Goal: Task Accomplishment & Management: Complete application form

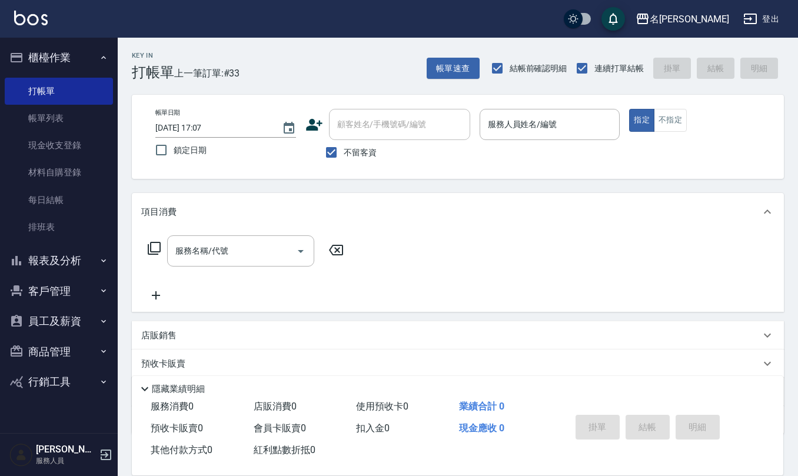
click at [646, 231] on div "服務名稱/代號 服務名稱/代號" at bounding box center [458, 271] width 652 height 81
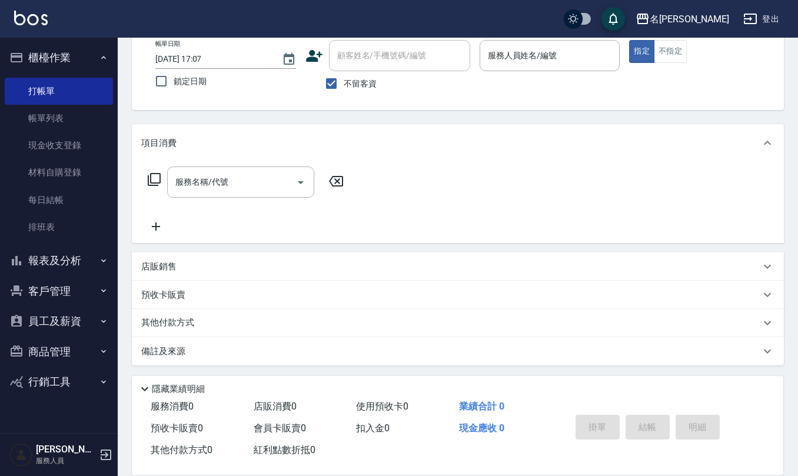
scroll to position [69, 0]
click at [662, 175] on div "服務名稱/代號 服務名稱/代號" at bounding box center [458, 202] width 652 height 81
click at [690, 124] on div "項目消費" at bounding box center [458, 143] width 652 height 38
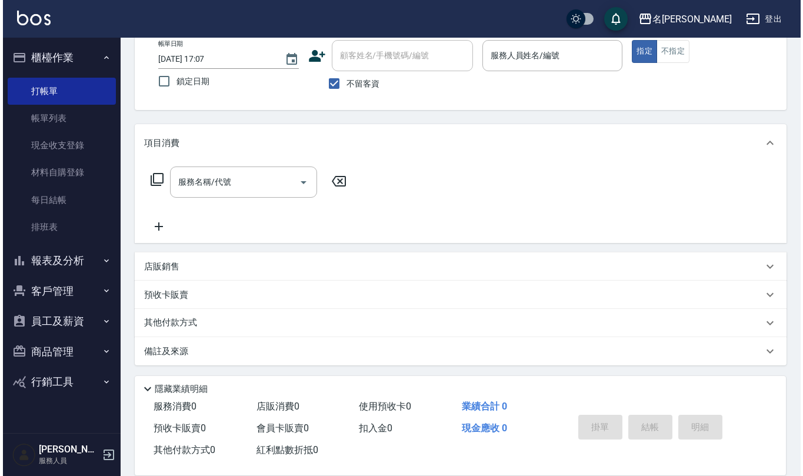
scroll to position [0, 0]
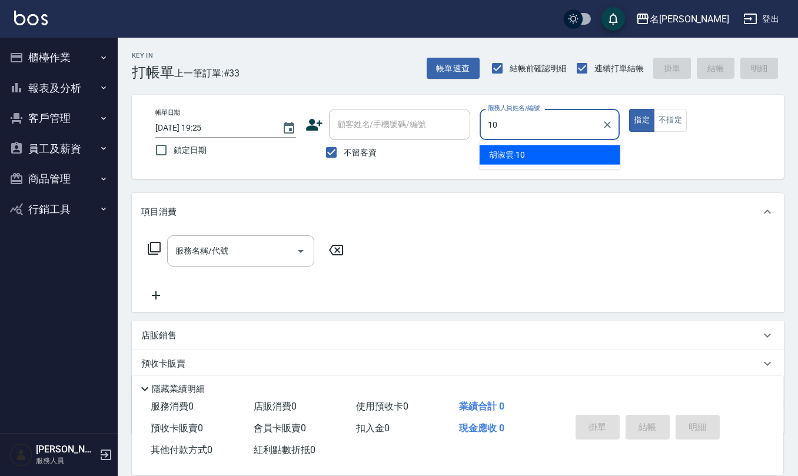
type input "[PERSON_NAME]-10"
type button "true"
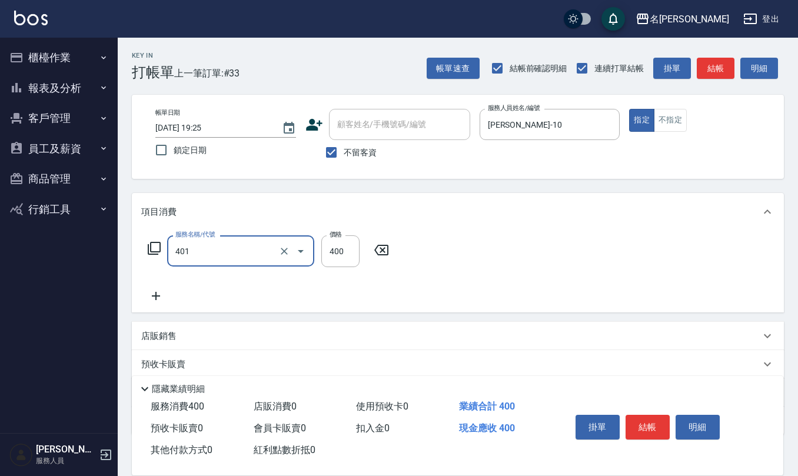
type input "剪髮(401)"
type input "300"
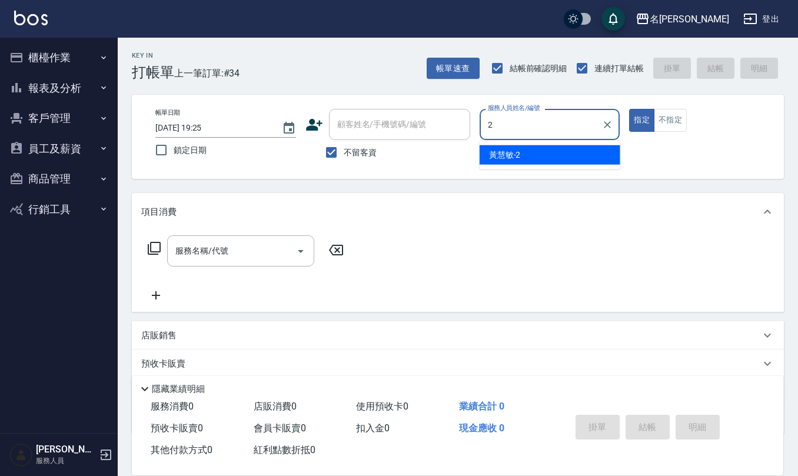
type input "黃慧敏-2"
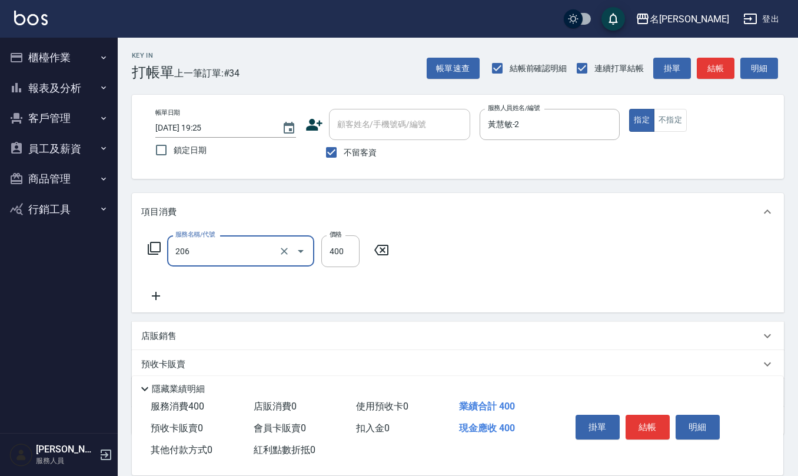
type input "健康洗(206)"
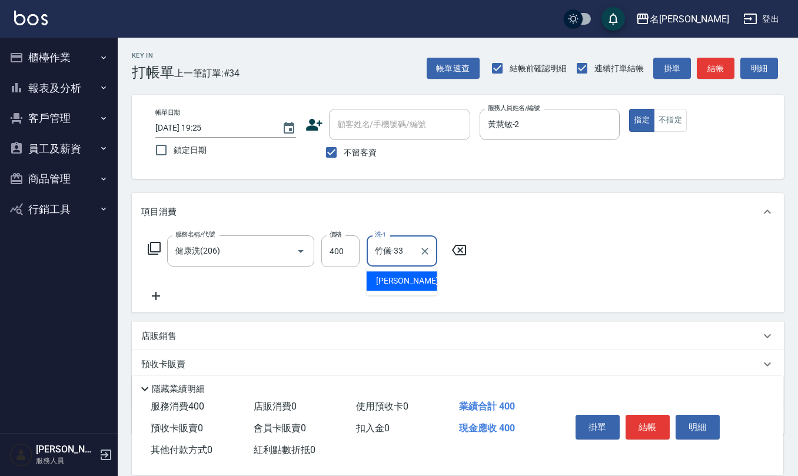
type input "竹儀-33"
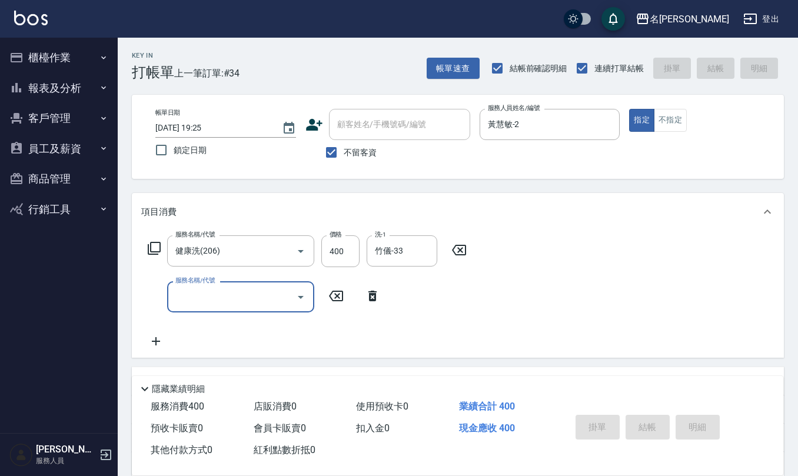
type input "2025/08/21 19:26"
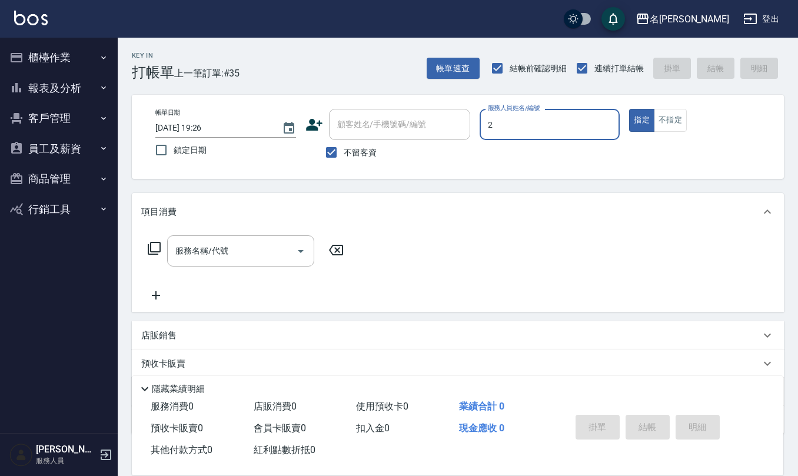
type input "黃慧敏-2"
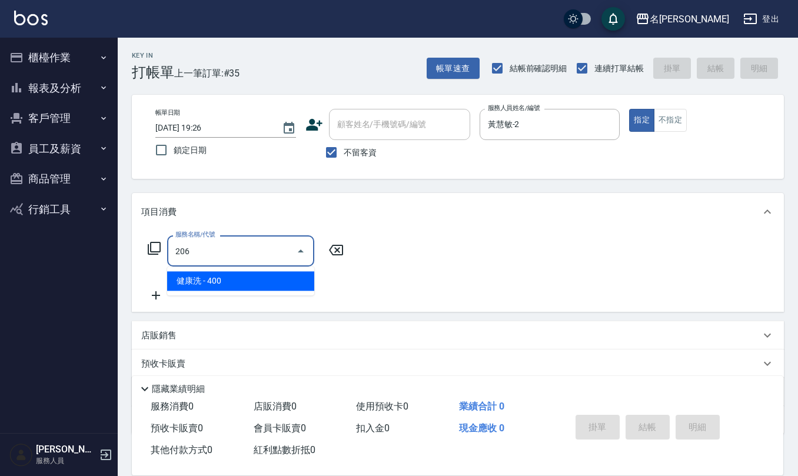
type input "健康洗(206)"
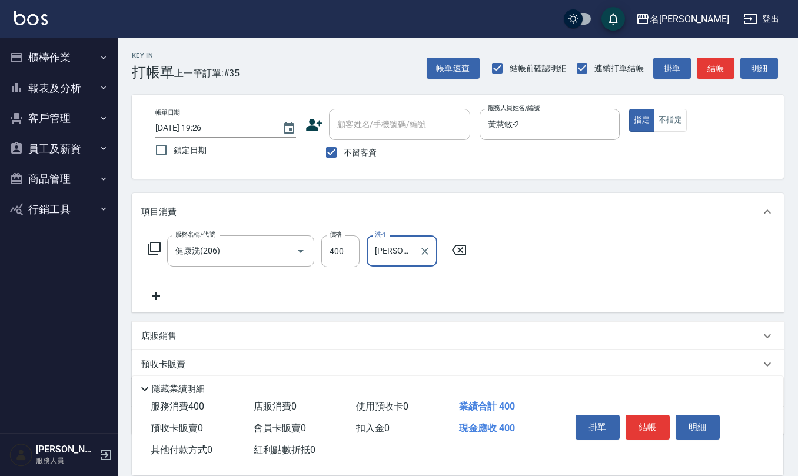
type input "詹沛橙-11"
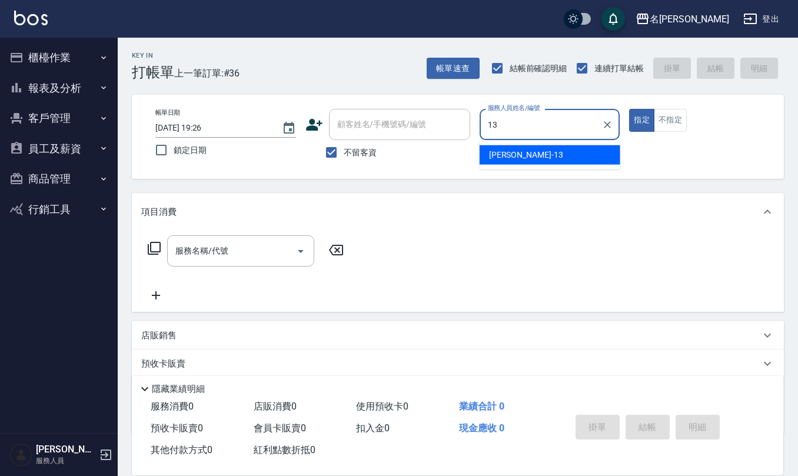
type input "蘇亭云-13"
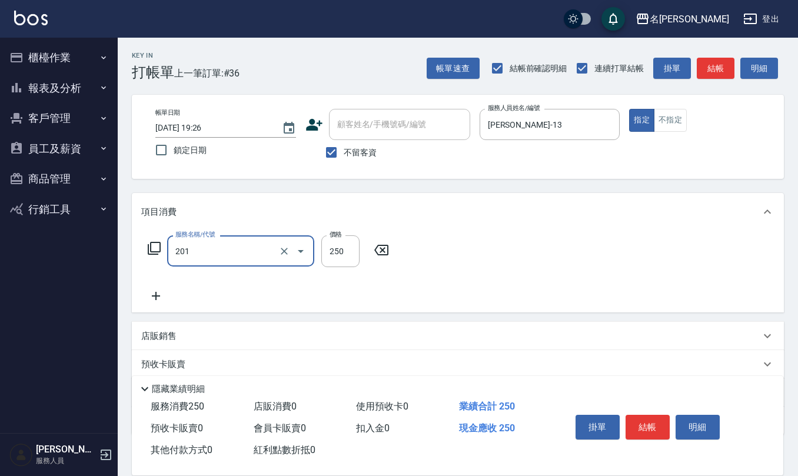
type input "洗髮(201)"
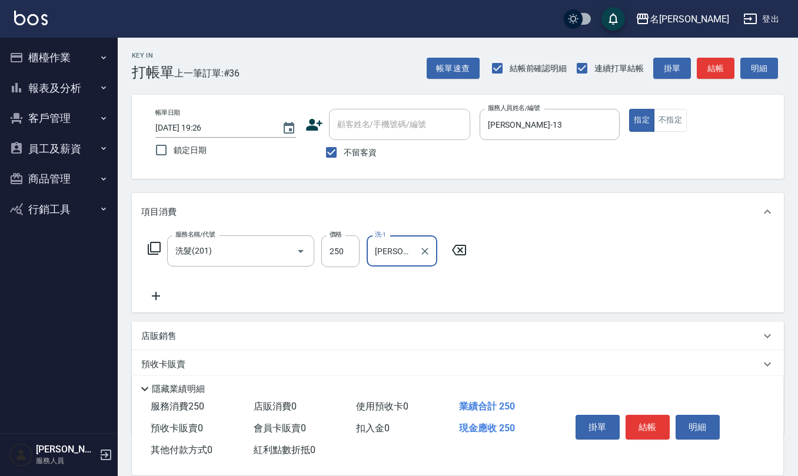
type input "蘇亭云-24"
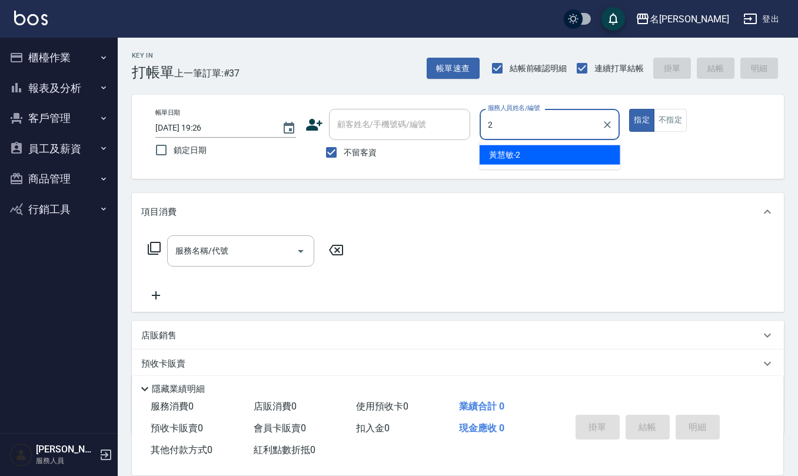
type input "黃慧敏-2"
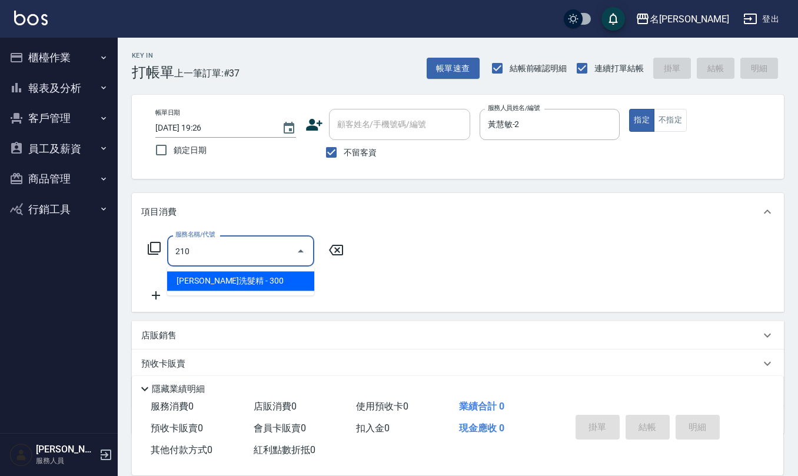
type input "歐娜洗髮精(210)"
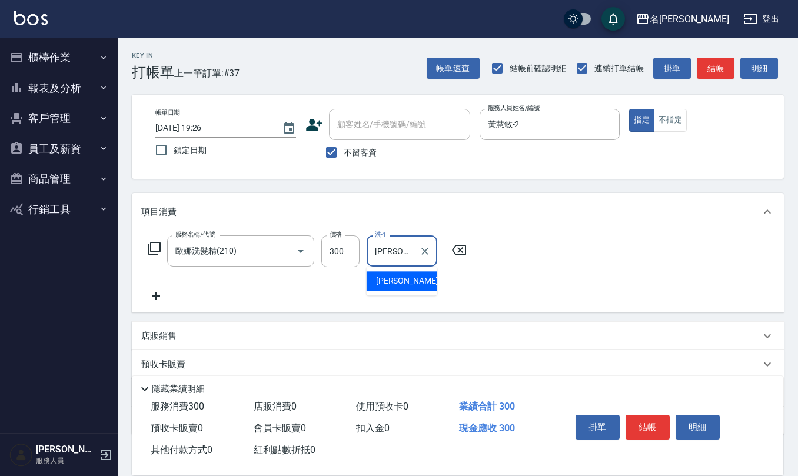
type input "蘇亭云-24"
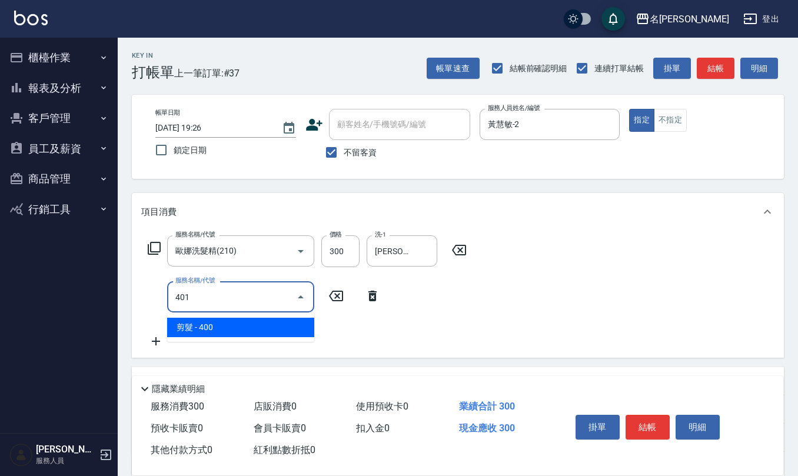
type input "剪髮(401)"
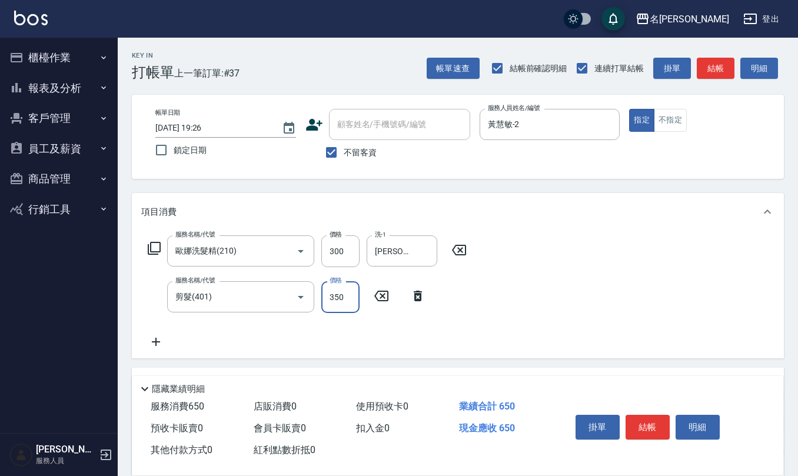
type input "350"
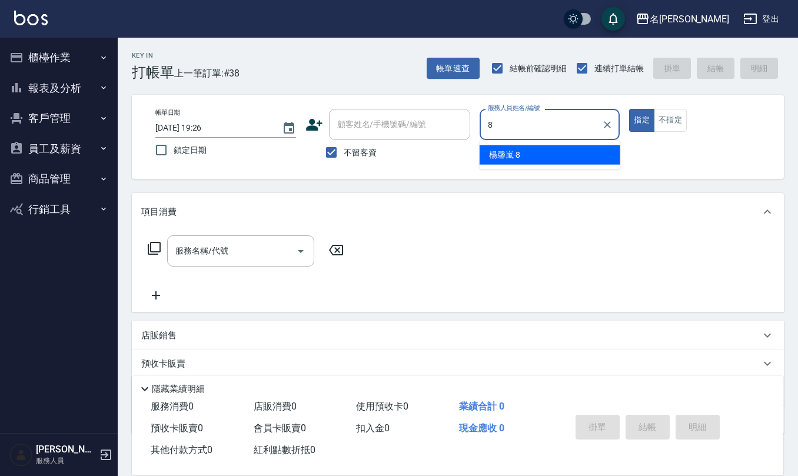
type input "楊馨嵐-8"
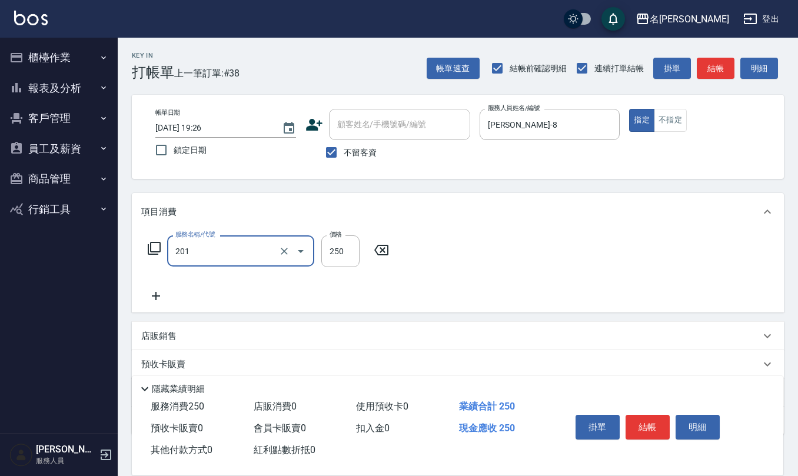
type input "洗髮(201)"
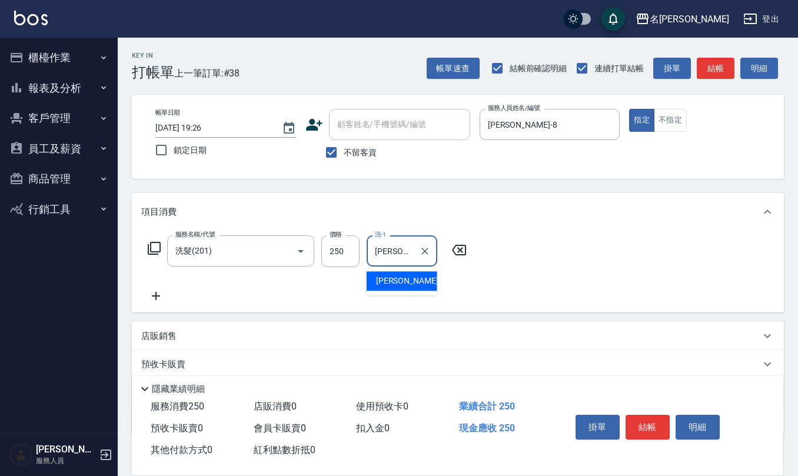
type input "蘇亭云-24"
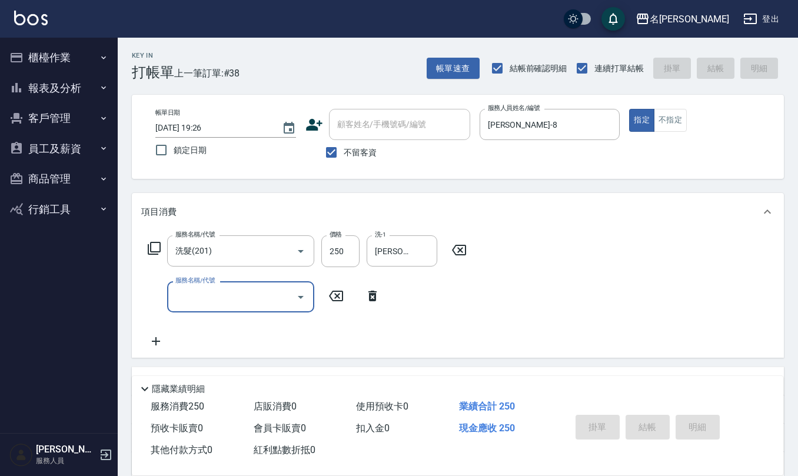
type input "2025/08/21 19:27"
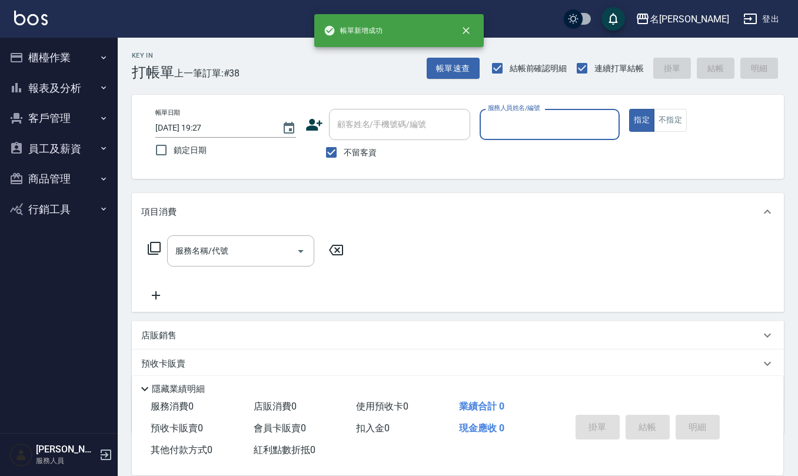
type input "0"
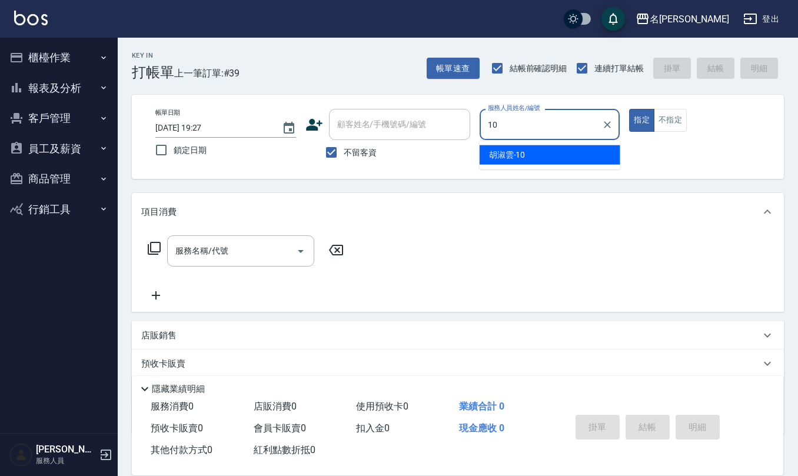
type input "胡淑雲-10"
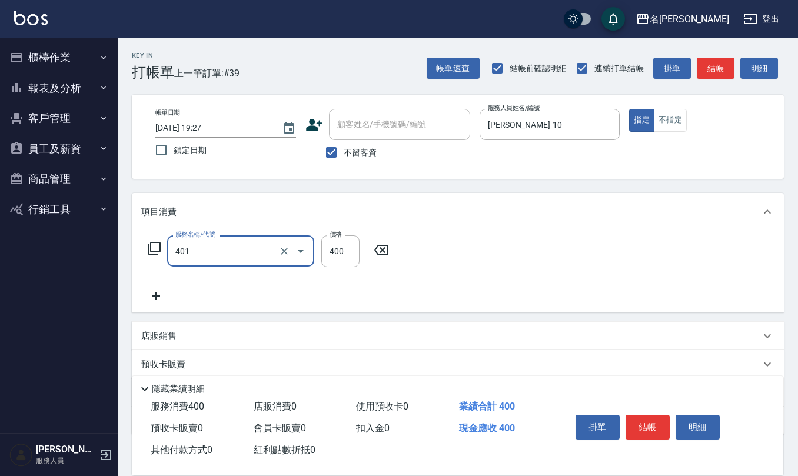
type input "剪髮(401)"
type input "300"
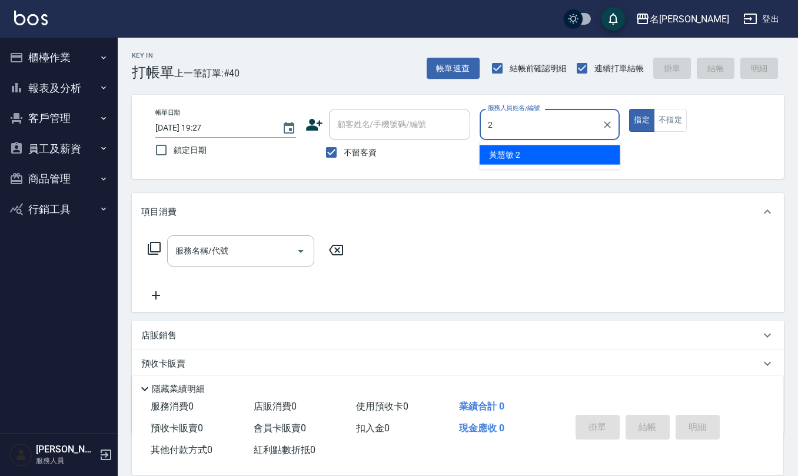
type input "黃慧敏-2"
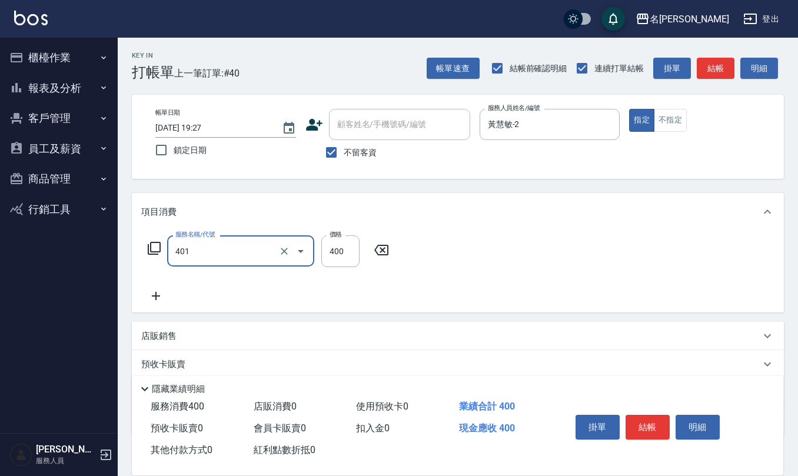
type input "剪髮(401)"
type input "100"
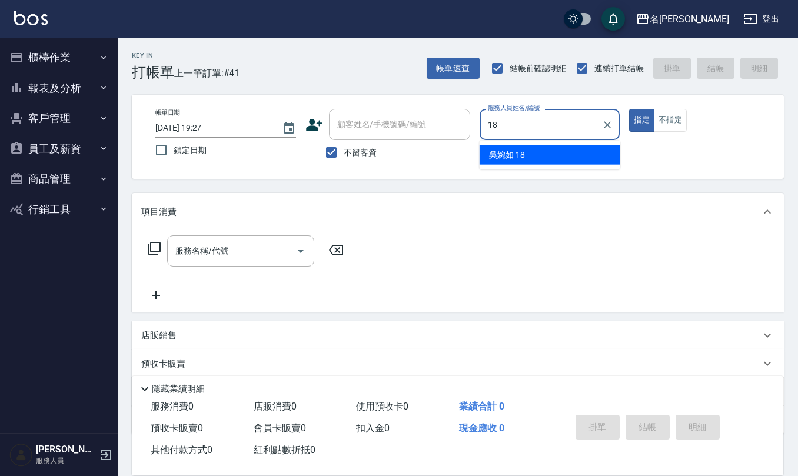
type input "吳婉如-18"
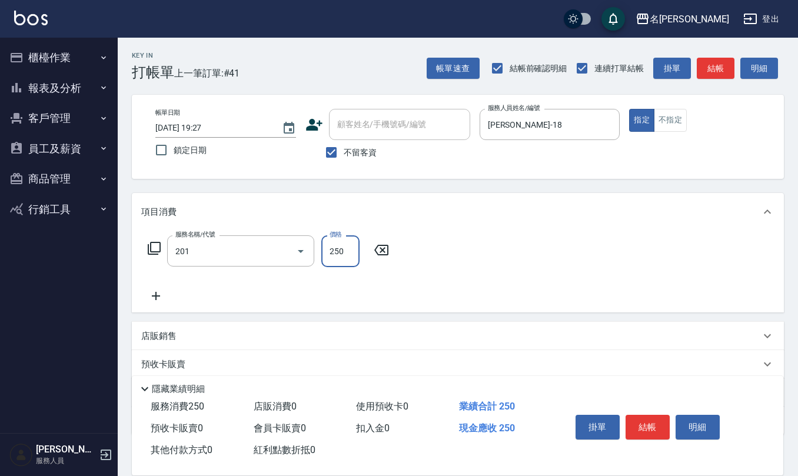
type input "洗髮(201)"
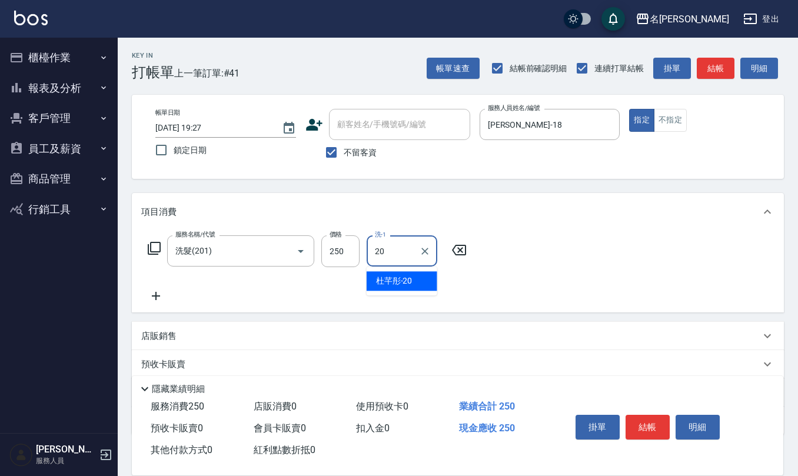
type input "杜芊彤-20"
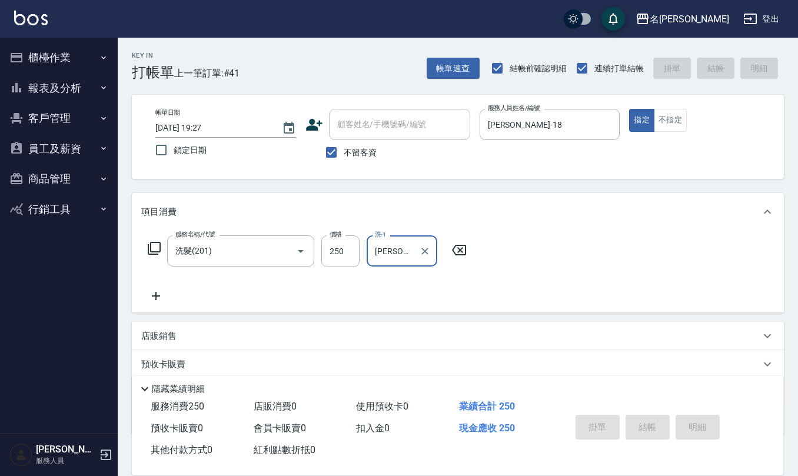
type input "2025/08/21 19:38"
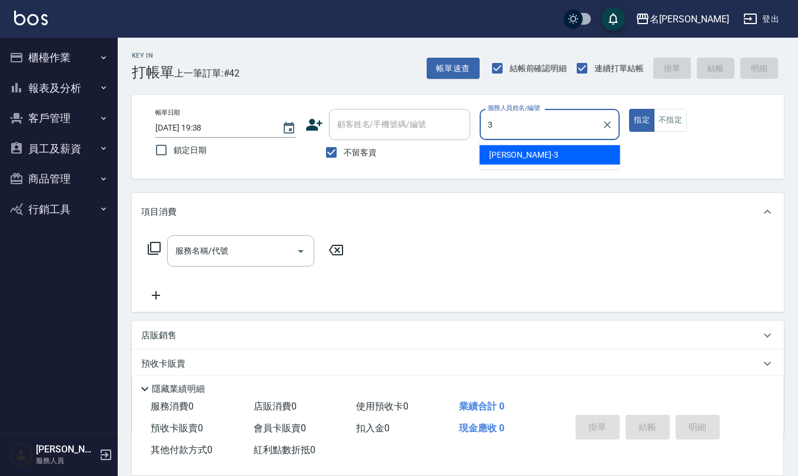
type input "陳旅玨-3"
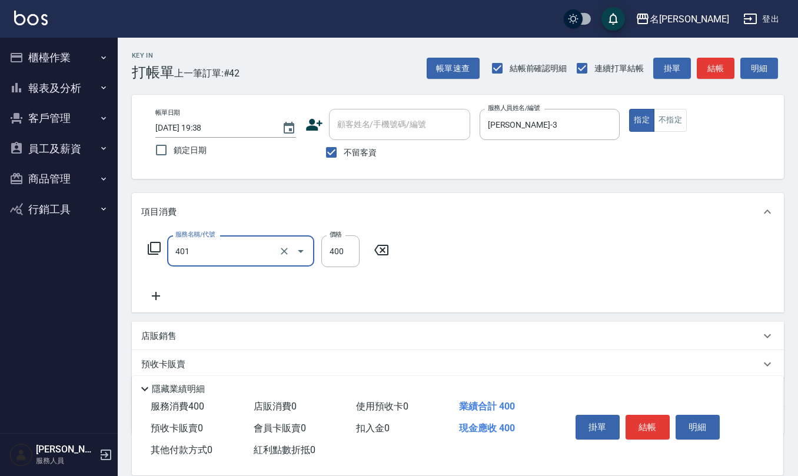
type input "剪髮(401)"
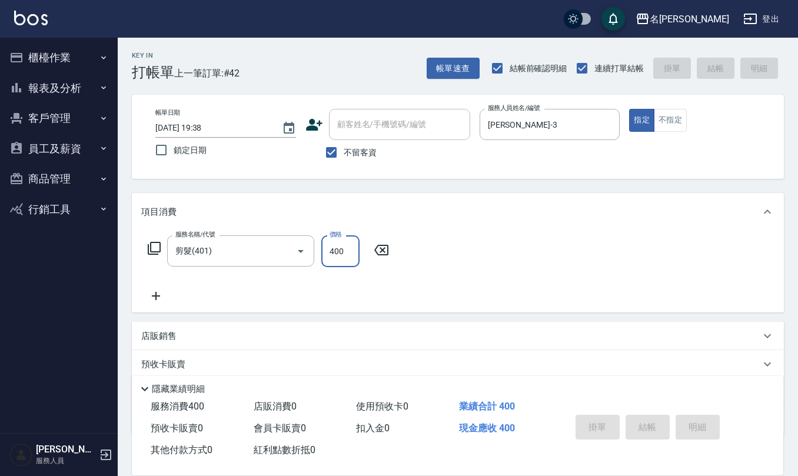
type input "2025/08/21 19:39"
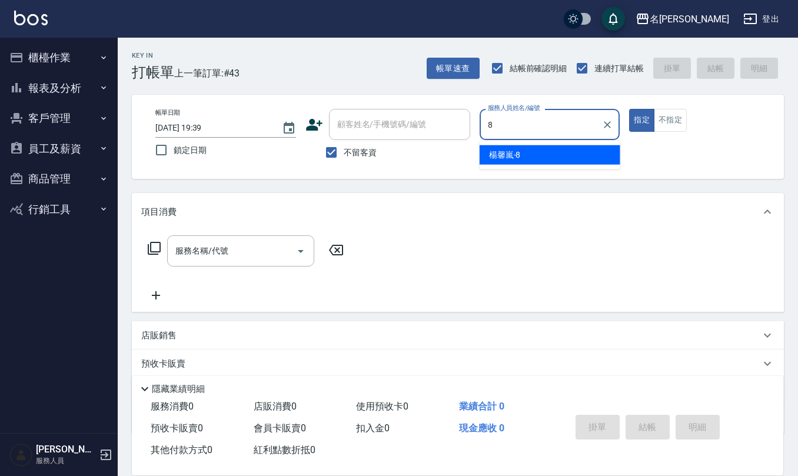
type input "楊馨嵐-8"
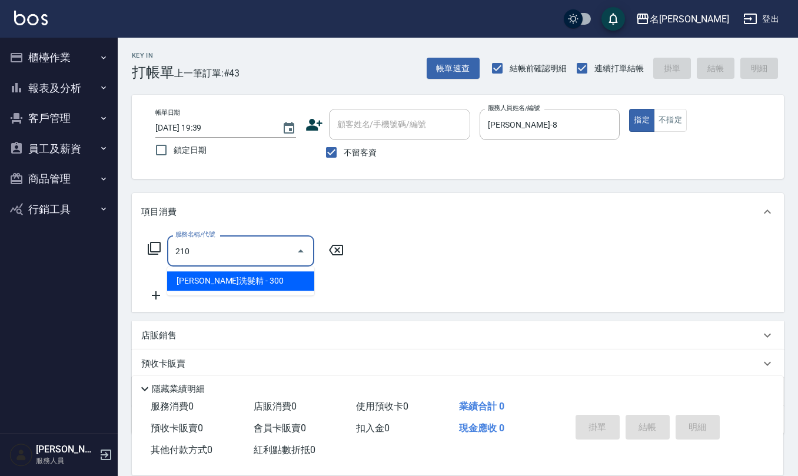
type input "歐娜洗髮精(210)"
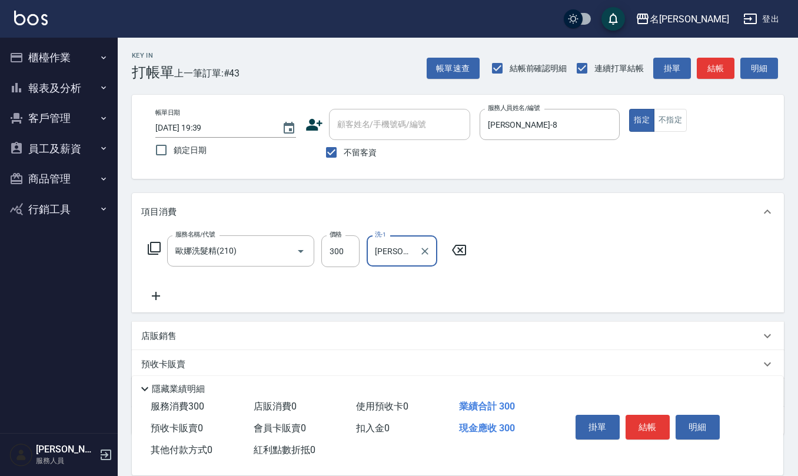
type input "趙妍妮-5"
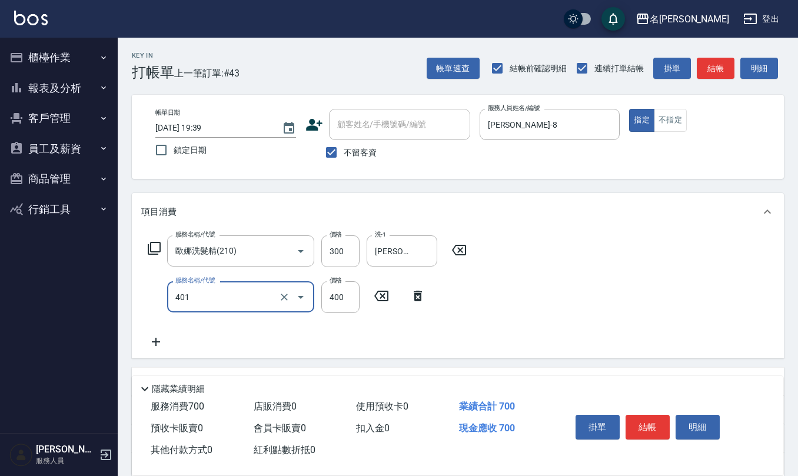
type input "剪髮(401)"
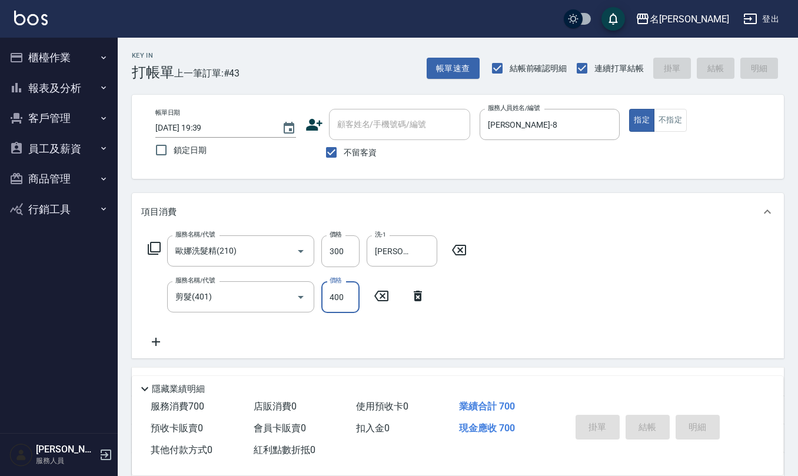
type input "2025/08/21 19:48"
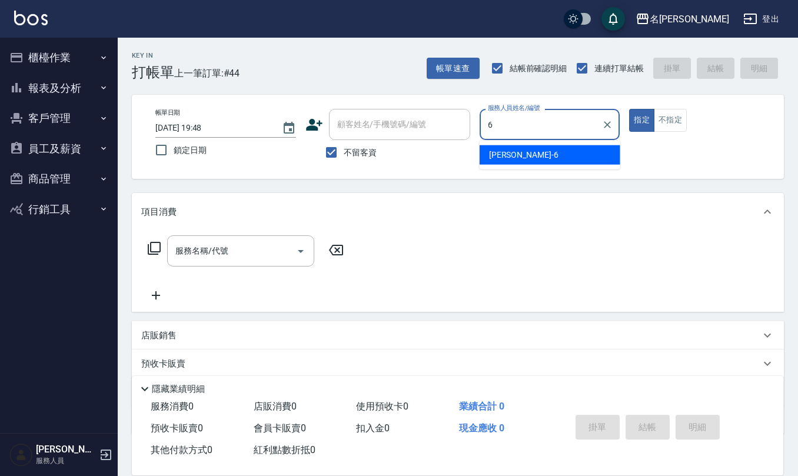
type input "吳淑文-6"
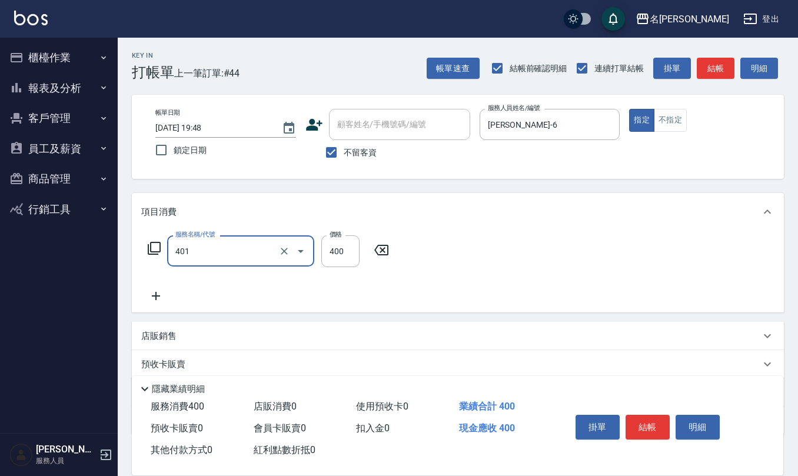
type input "剪髮(401)"
type input "350"
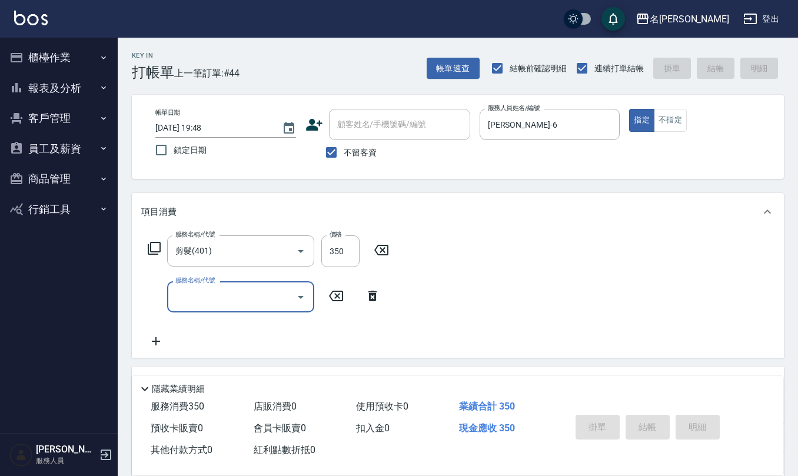
type input "2025/08/21 19:52"
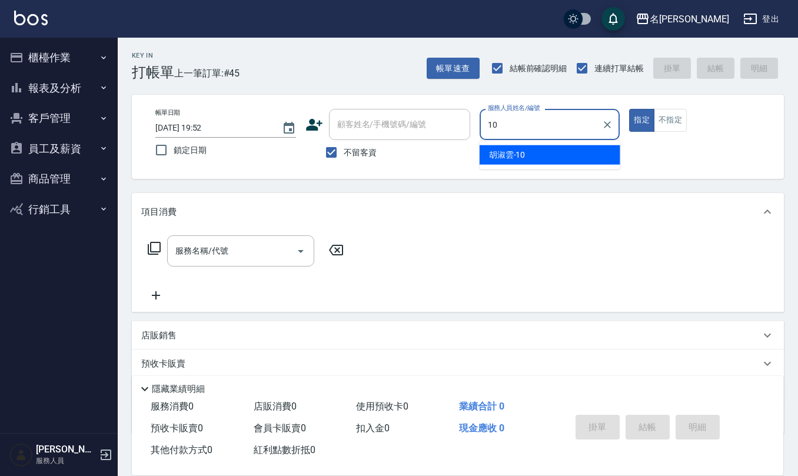
type input "胡淑雲-10"
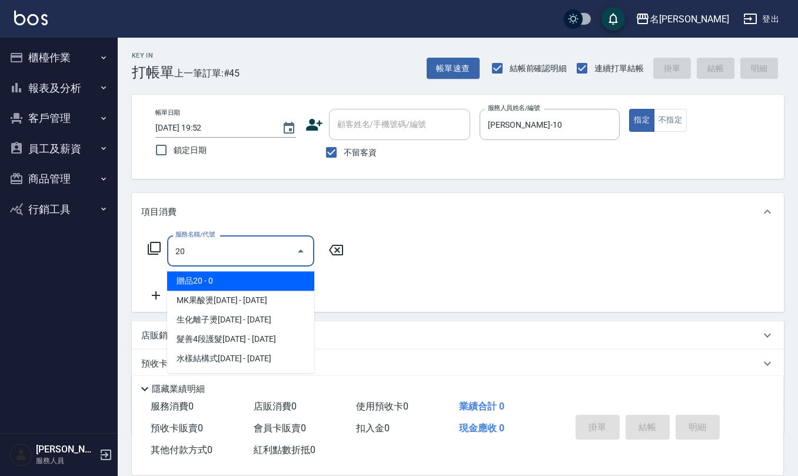
type input "206"
